Goal: Entertainment & Leisure: Consume media (video, audio)

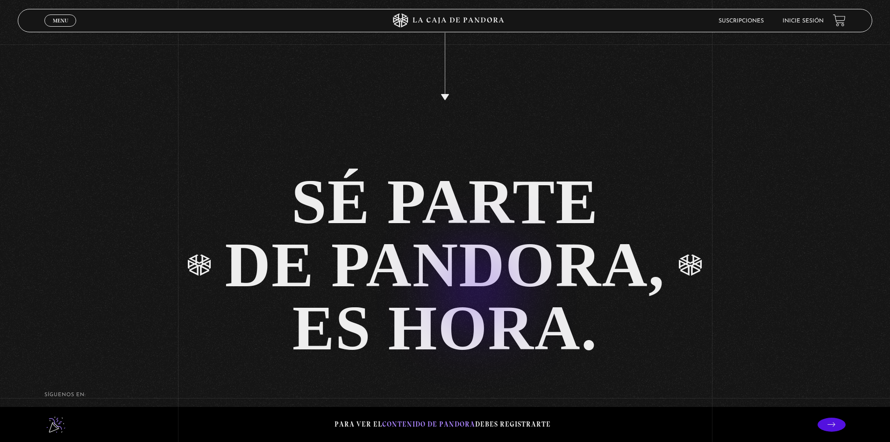
scroll to position [2200, 0]
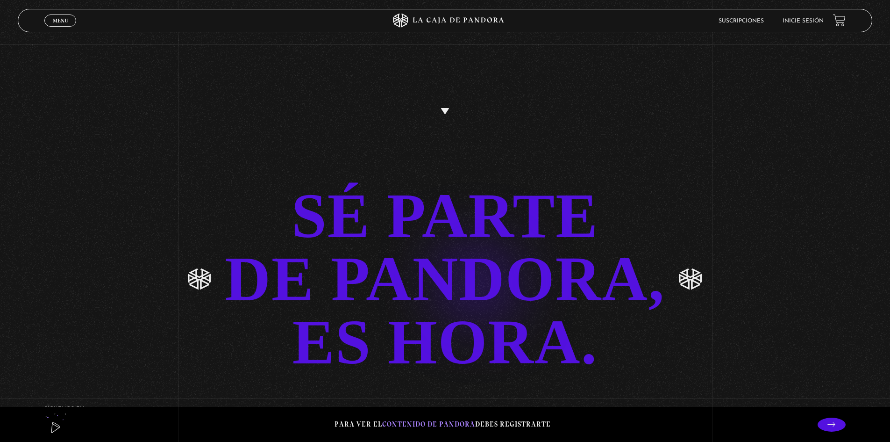
click at [462, 267] on link "SÉ PARTE DE PANDORA, ES HORA." at bounding box center [445, 278] width 890 height 189
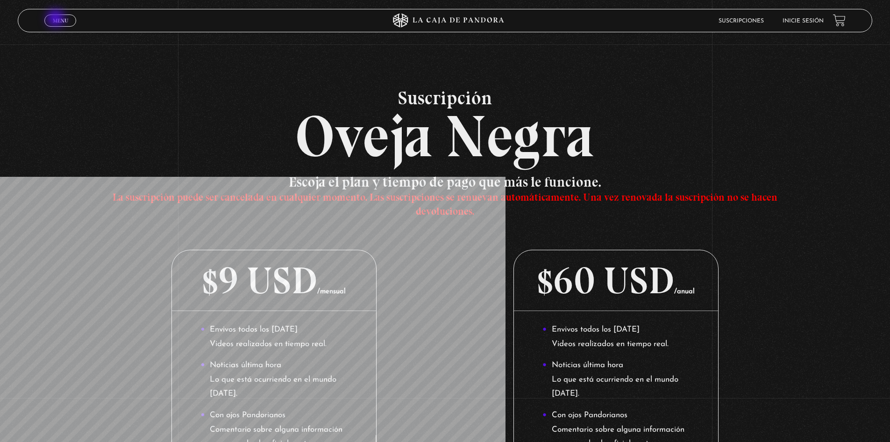
click at [57, 19] on span "Menu" at bounding box center [60, 21] width 15 height 6
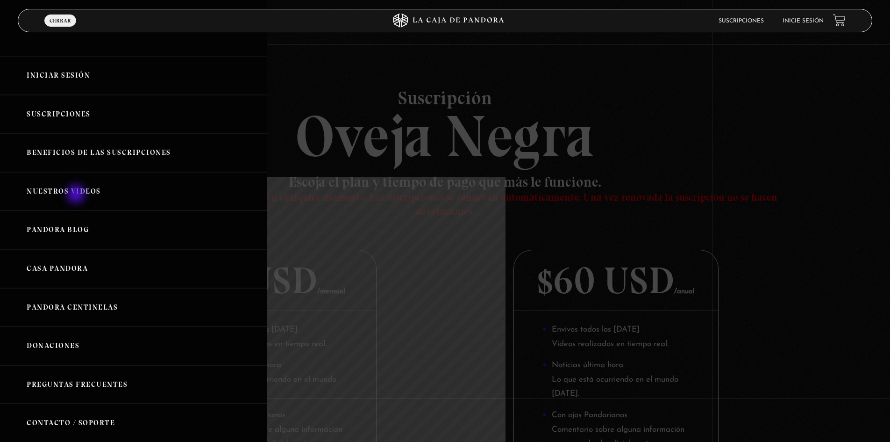
click at [78, 194] on link "Nuestros Videos" at bounding box center [133, 191] width 267 height 39
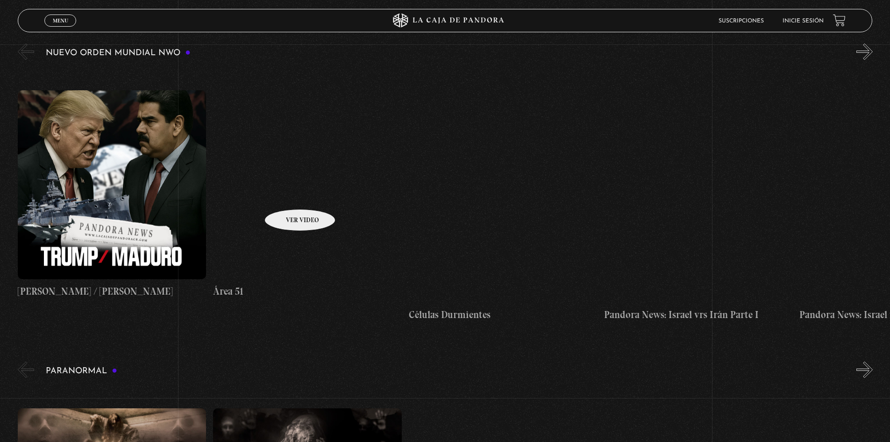
scroll to position [187, 0]
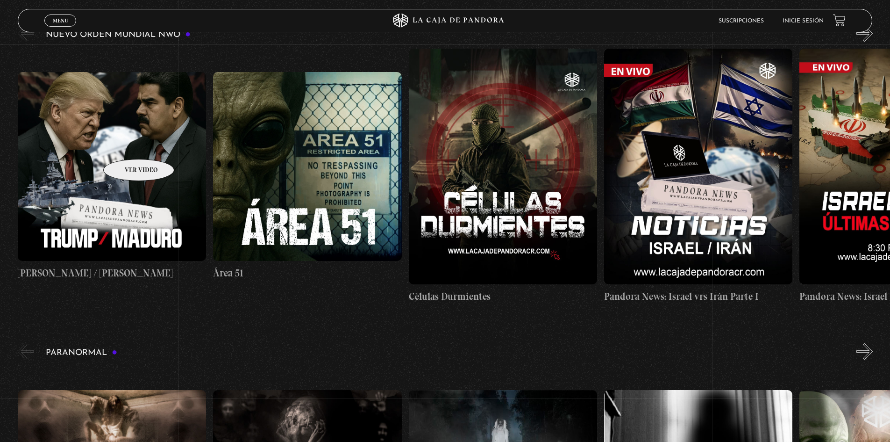
click at [122, 142] on figure at bounding box center [112, 166] width 188 height 188
